Goal: Understand process/instructions: Learn about a topic

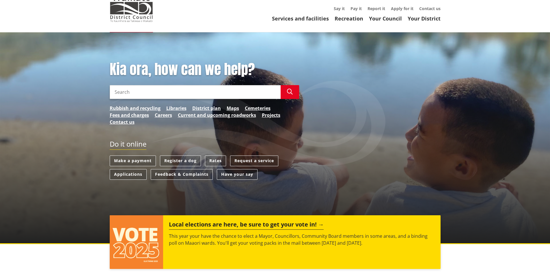
scroll to position [29, 0]
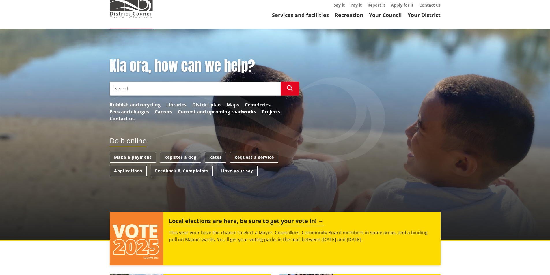
click at [216, 154] on link "Rates" at bounding box center [215, 157] width 21 height 11
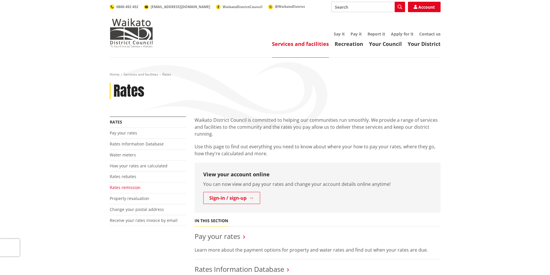
click at [119, 189] on link "Rates remission" at bounding box center [125, 187] width 31 height 5
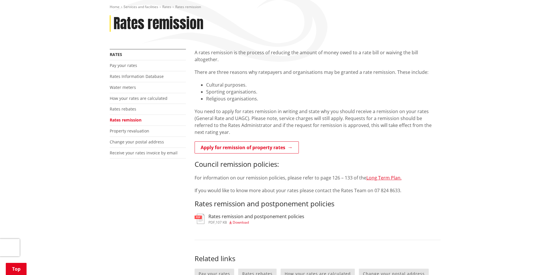
scroll to position [58, 0]
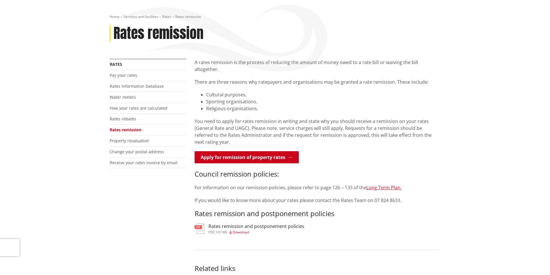
click at [236, 151] on link "Apply for remission of property rates" at bounding box center [247, 157] width 104 height 12
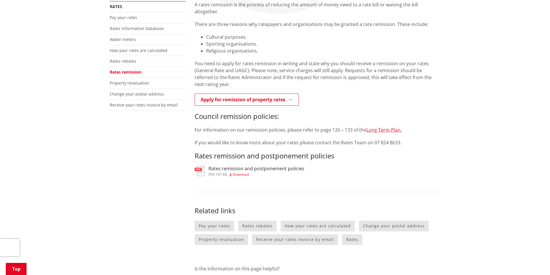
scroll to position [144, 0]
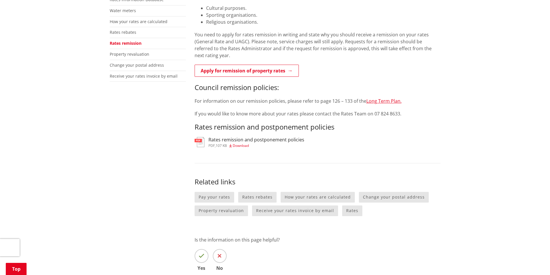
click at [214, 137] on h3 "Rates remission and postponement policies" at bounding box center [256, 139] width 96 height 5
